Goal: Find contact information: Find contact information

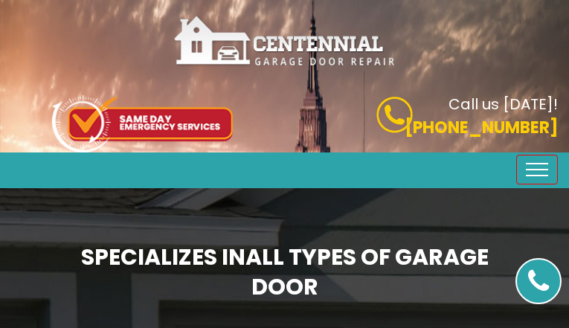
type input "wFDWghXqJAVTEliT"
type input "8771616148"
type input "[EMAIL_ADDRESS][DOMAIN_NAME]"
type input "mubgckjHvvHajFg"
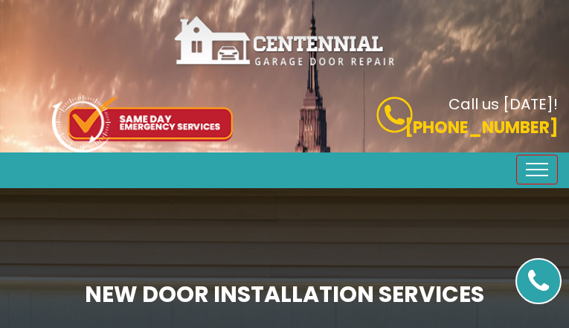
type input "nJjsooIa"
type input "4740500434"
type input "[EMAIL_ADDRESS][DOMAIN_NAME]"
type input "hUVOciuz"
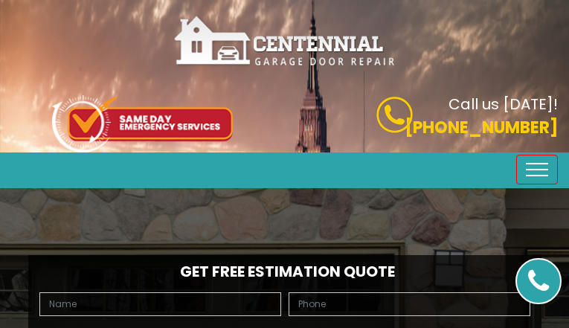
type input "hKiAZmacvITmB"
type input "9890801697"
type input "[EMAIL_ADDRESS][DOMAIN_NAME]"
type input "MQunXdckQ"
